Goal: Navigation & Orientation: Find specific page/section

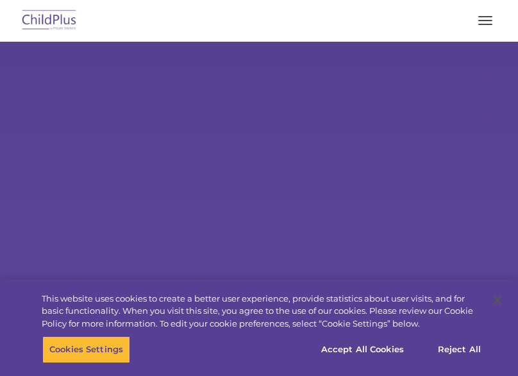
select select "MEDIUM"
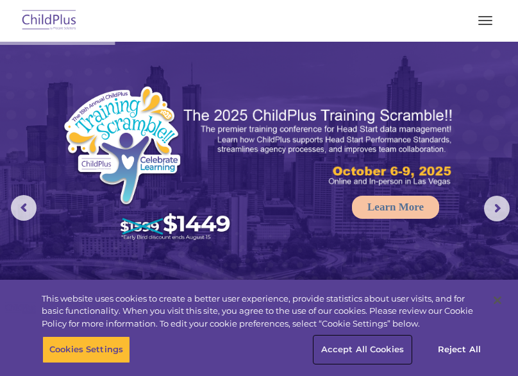
click at [359, 350] on button "Accept All Cookies" at bounding box center [362, 349] width 97 height 27
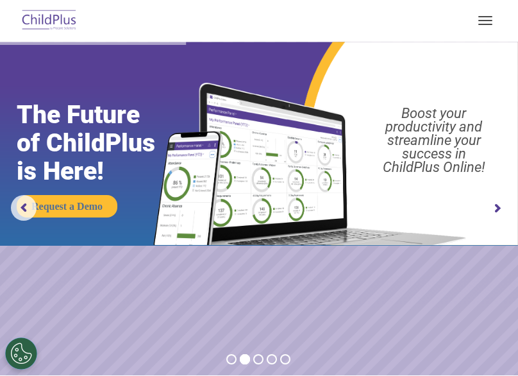
click at [488, 24] on span "button" at bounding box center [486, 24] width 14 height 1
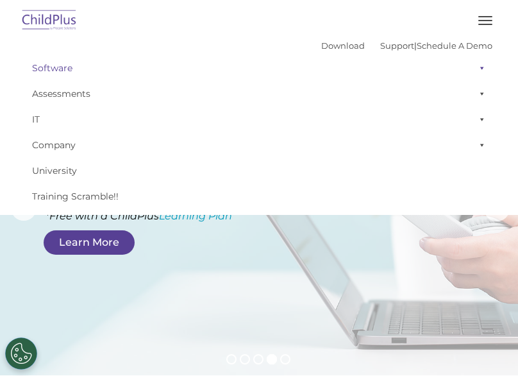
click at [51, 67] on link "Software" at bounding box center [259, 68] width 467 height 26
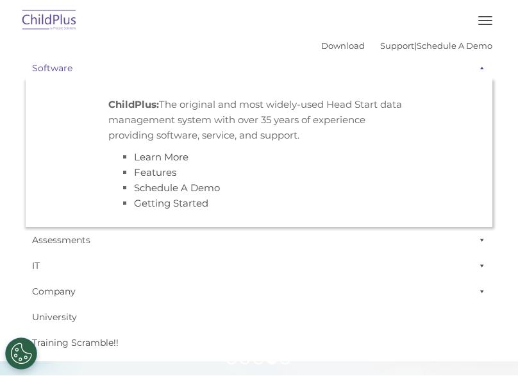
click at [51, 67] on link "Software" at bounding box center [259, 68] width 467 height 26
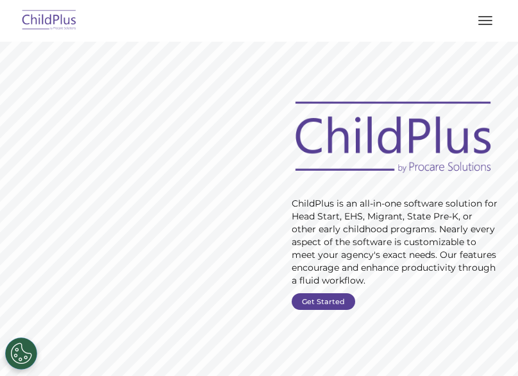
click at [48, 22] on img at bounding box center [49, 21] width 60 height 30
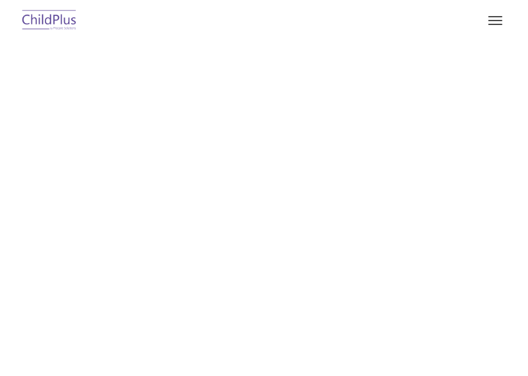
click at [47, 21] on img at bounding box center [49, 21] width 60 height 30
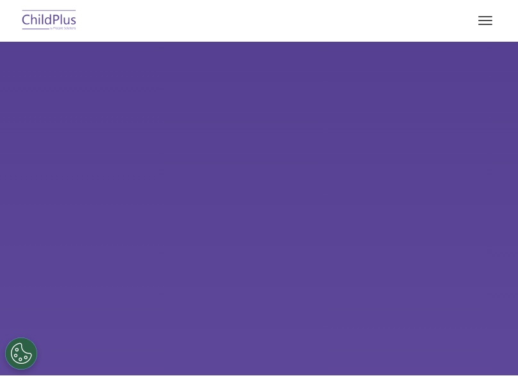
select select "MEDIUM"
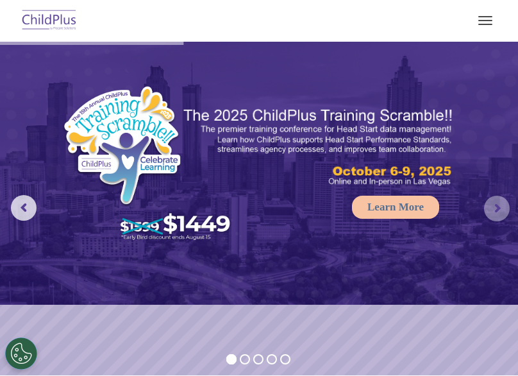
click at [500, 208] on rs-arrow at bounding box center [497, 209] width 26 height 26
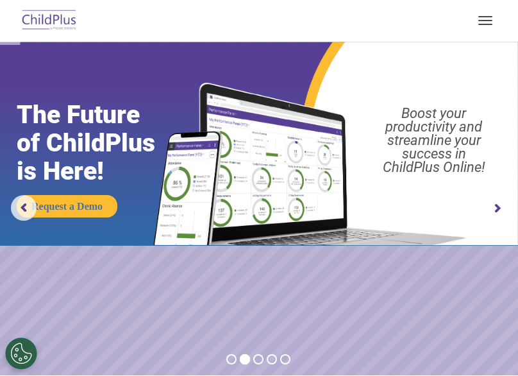
click at [500, 208] on rs-arrow at bounding box center [497, 209] width 26 height 26
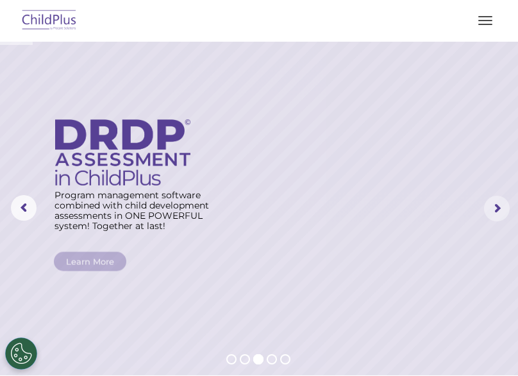
click at [500, 208] on rs-arrow at bounding box center [497, 209] width 26 height 26
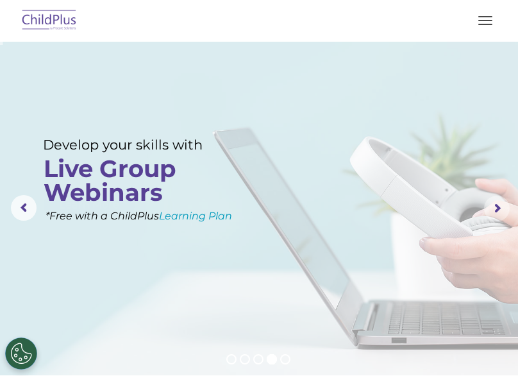
click at [500, 208] on rs-arrow at bounding box center [497, 209] width 26 height 26
